Goal: Navigation & Orientation: Find specific page/section

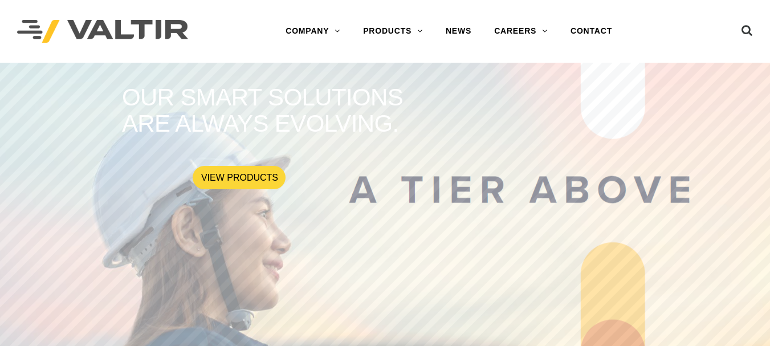
click at [420, 260] on link "MASH PRODUCTS" at bounding box center [423, 259] width 142 height 23
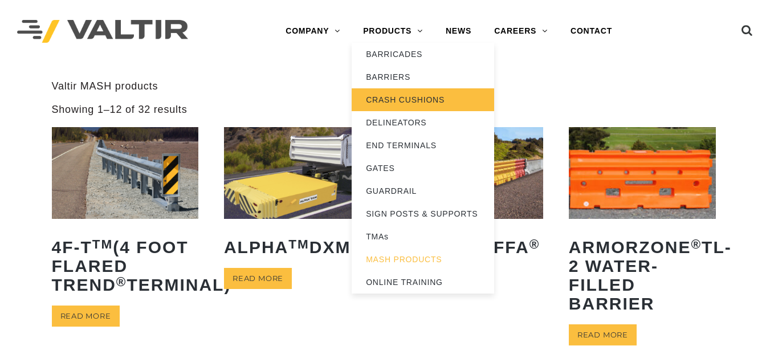
click at [408, 98] on link "CRASH CUSHIONS" at bounding box center [423, 99] width 142 height 23
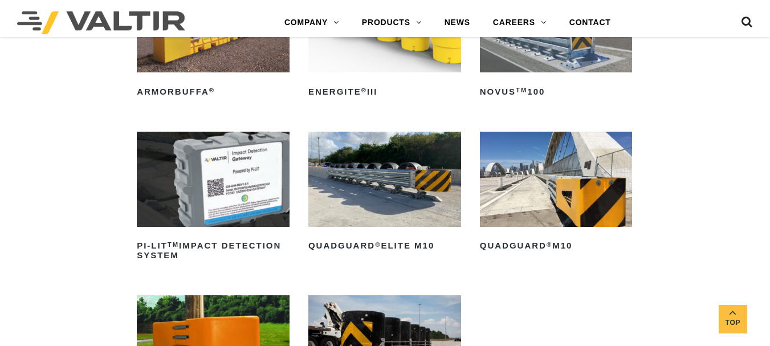
scroll to position [228, 0]
